Goal: Information Seeking & Learning: Find specific fact

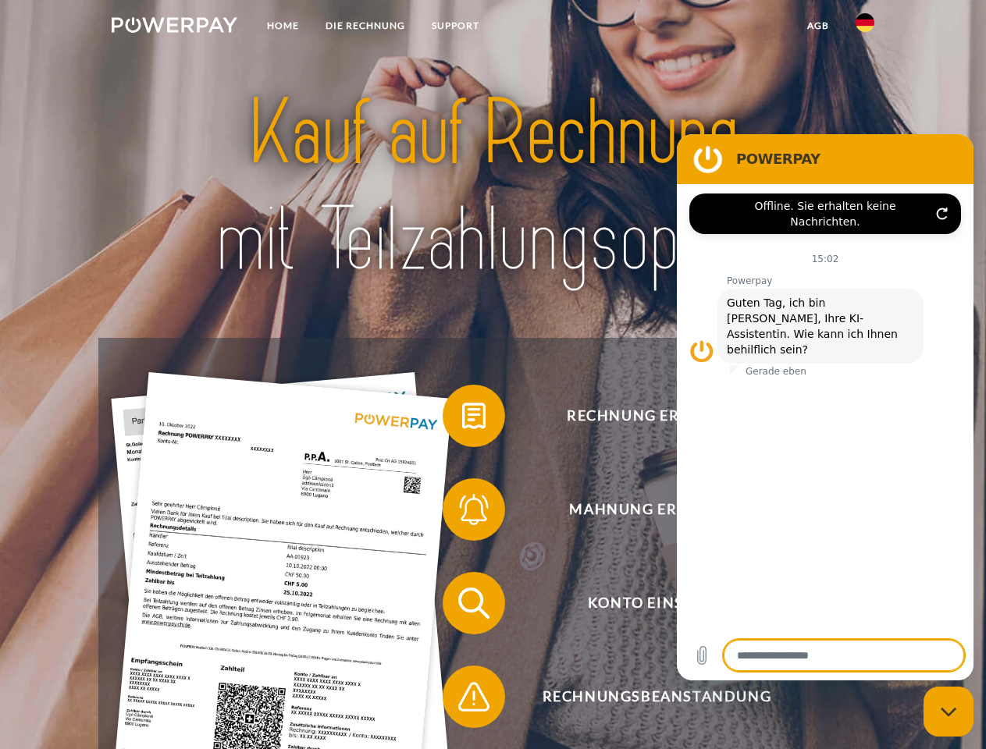
click at [174, 27] on img at bounding box center [175, 25] width 126 height 16
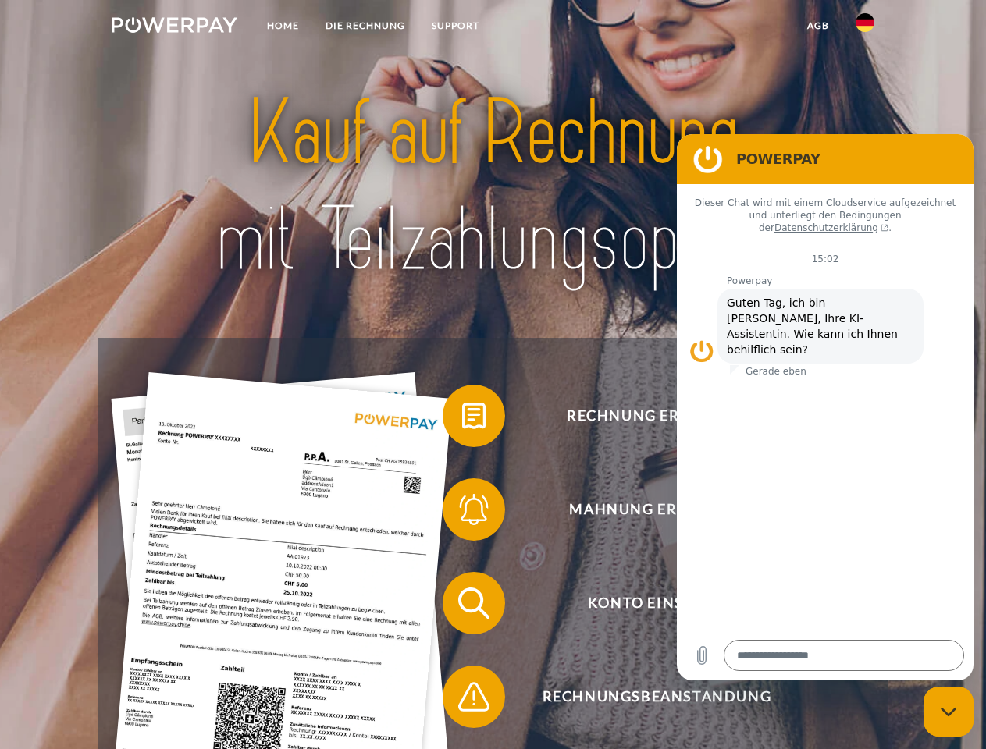
click at [865, 27] on img at bounding box center [865, 22] width 19 height 19
click at [817, 26] on link "agb" at bounding box center [818, 26] width 48 height 28
click at [462, 419] on span at bounding box center [450, 416] width 78 height 78
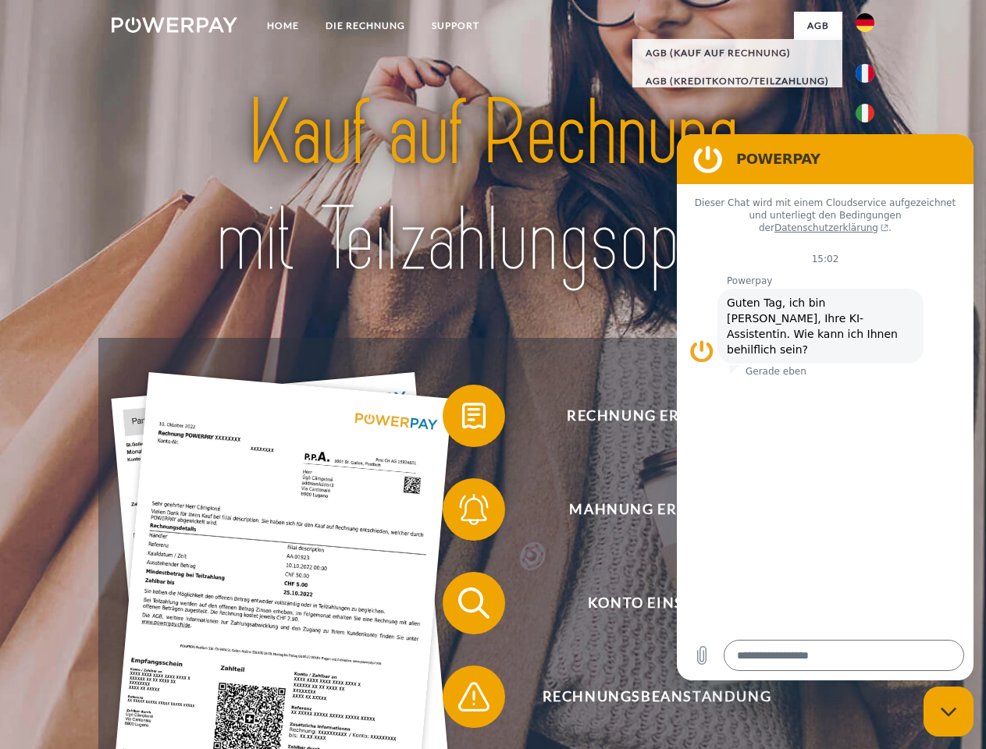
click at [462, 513] on div "Rechnung erhalten? Mahnung erhalten? Konto einsehen" at bounding box center [492, 650] width 788 height 624
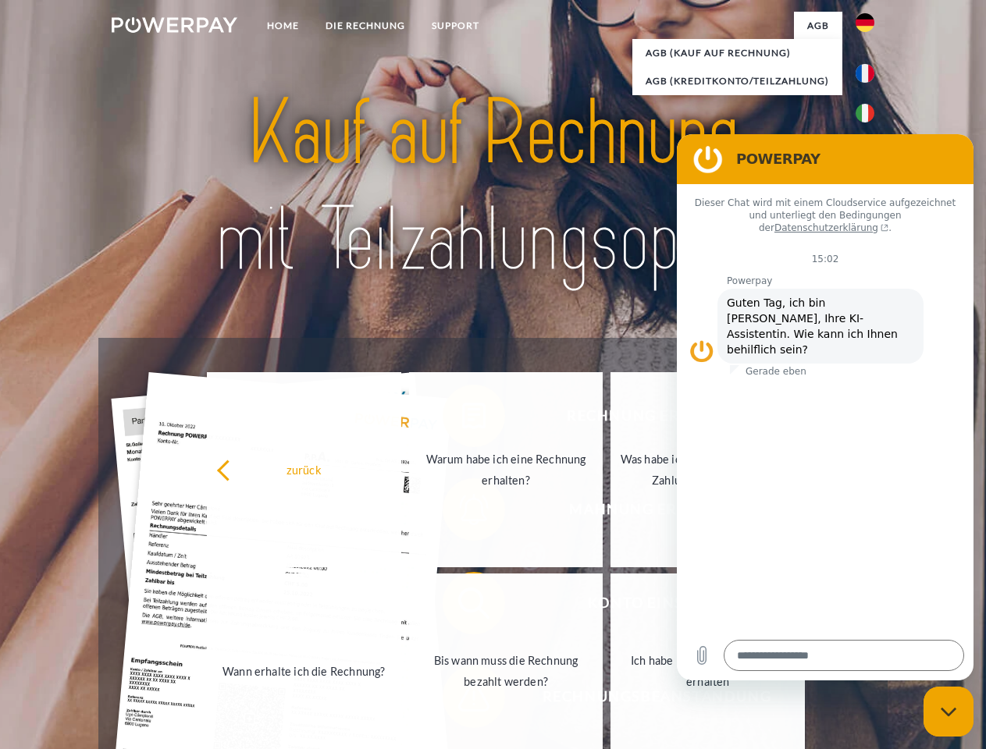
click at [462, 607] on link "Bis wann muss die Rechnung bezahlt werden?" at bounding box center [506, 671] width 194 height 195
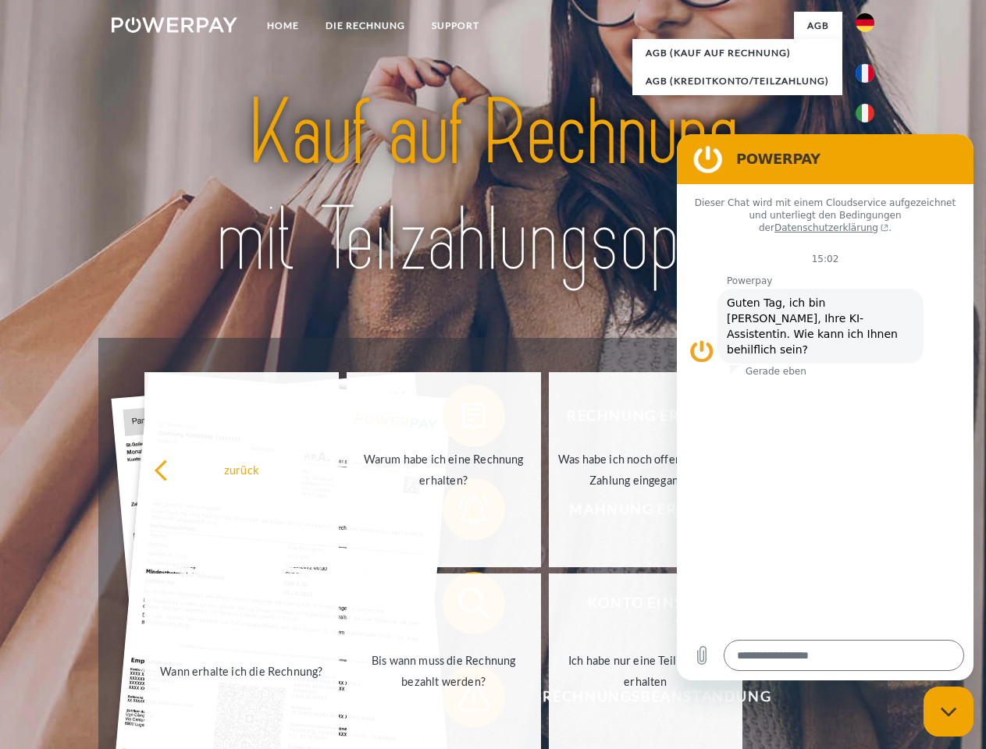
click at [462, 700] on span at bounding box center [450, 697] width 78 height 78
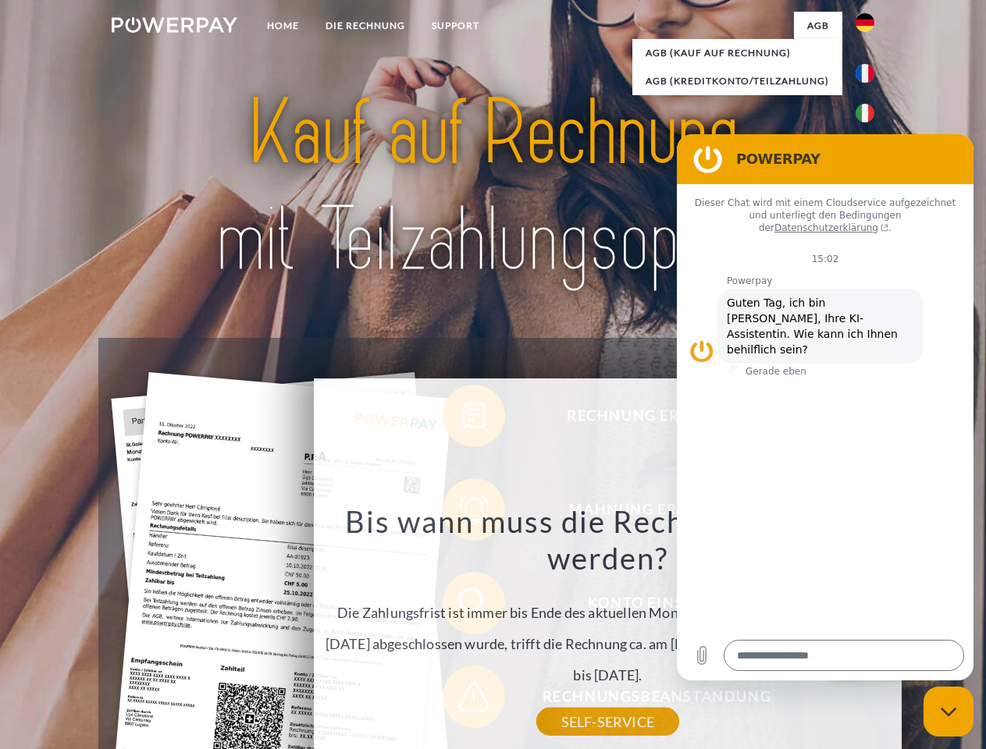
click at [948, 712] on icon "Messaging-Fenster schließen" at bounding box center [949, 712] width 16 height 10
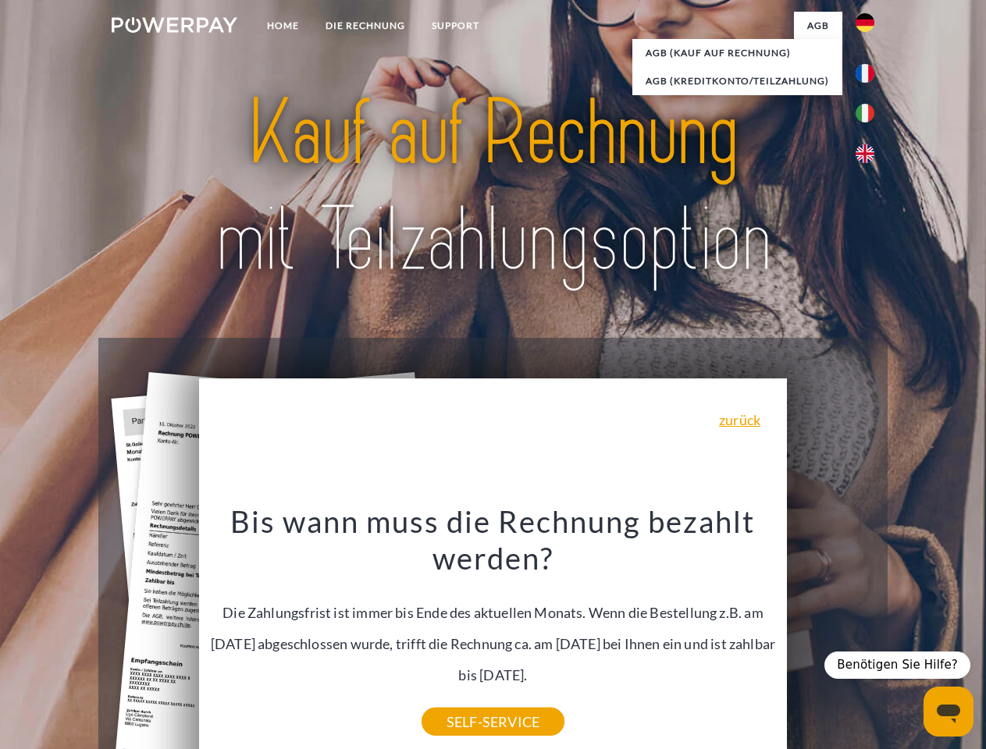
type textarea "*"
